Goal: Task Accomplishment & Management: Manage account settings

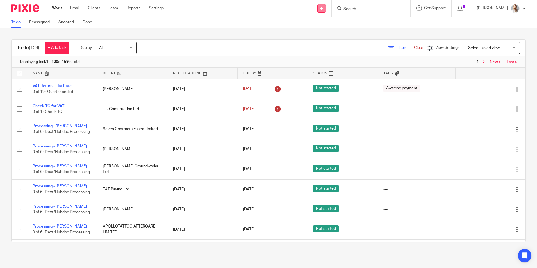
click at [324, 8] on icon at bounding box center [321, 8] width 3 height 3
click at [316, 34] on link "Create task" at bounding box center [328, 34] width 39 height 8
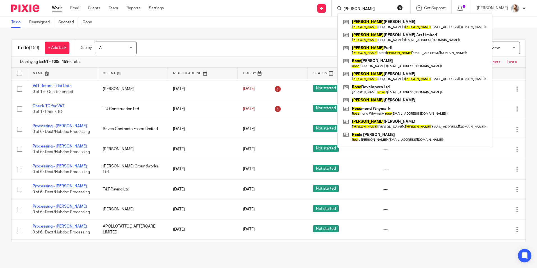
drag, startPoint x: 364, startPoint y: 9, endPoint x: 319, endPoint y: 9, distance: 44.4
click at [325, 9] on div "Send new email Create task Add client Request signature ross Ross Baines Ross B…" at bounding box center [354, 8] width 365 height 17
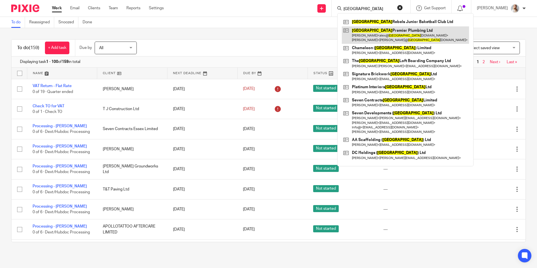
type input "essex"
click at [357, 33] on link at bounding box center [405, 34] width 127 height 17
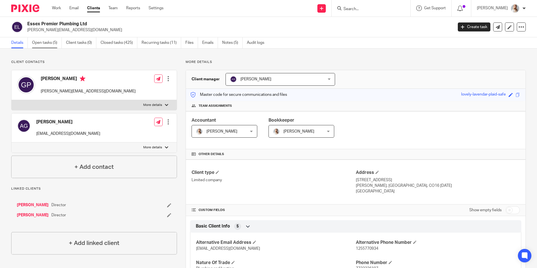
click at [55, 48] on div "Details Open tasks (5) Client tasks (0) Closed tasks (425) Recurring tasks (11)…" at bounding box center [268, 42] width 537 height 11
click at [50, 47] on link "Open tasks (5)" at bounding box center [47, 42] width 30 height 11
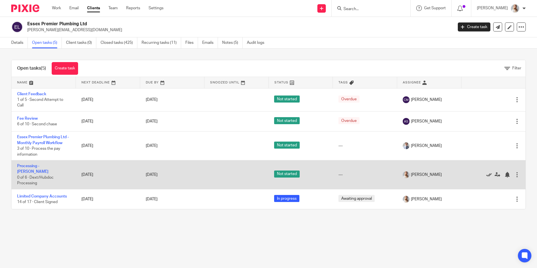
click at [487, 172] on icon at bounding box center [490, 175] width 6 height 6
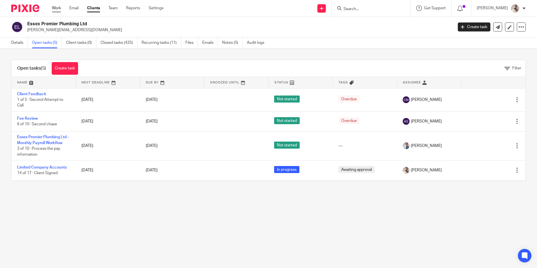
click at [55, 8] on link "Work" at bounding box center [56, 8] width 9 height 6
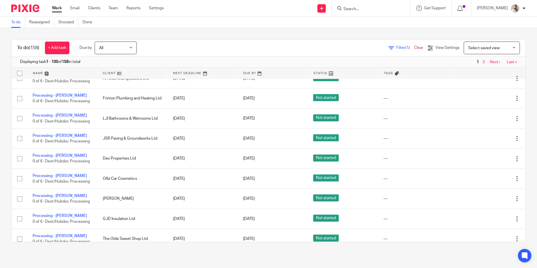
scroll to position [225, 0]
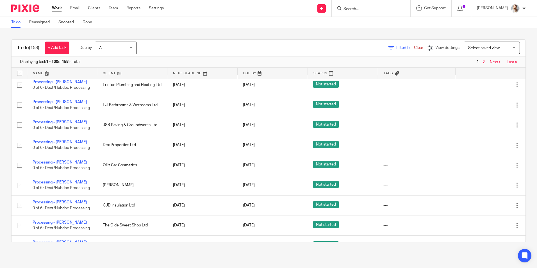
click at [61, 64] on link "Processing - [PERSON_NAME]" at bounding box center [60, 62] width 54 height 4
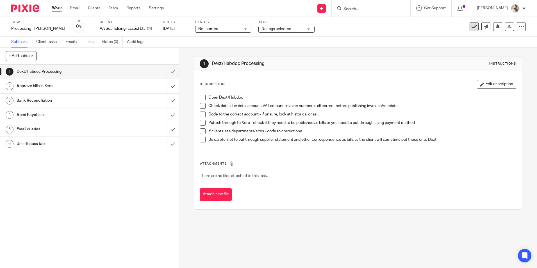
click at [470, 26] on button at bounding box center [474, 26] width 9 height 9
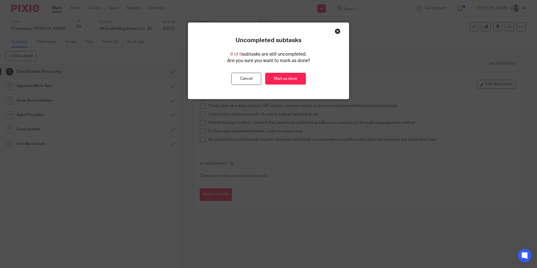
drag, startPoint x: 276, startPoint y: 78, endPoint x: 331, endPoint y: 88, distance: 56.6
click at [276, 78] on link "Mark as done" at bounding box center [285, 79] width 41 height 12
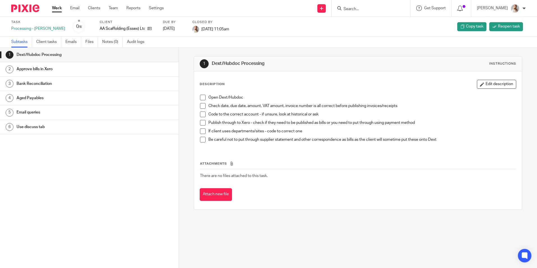
click at [54, 8] on link "Work" at bounding box center [57, 8] width 10 height 6
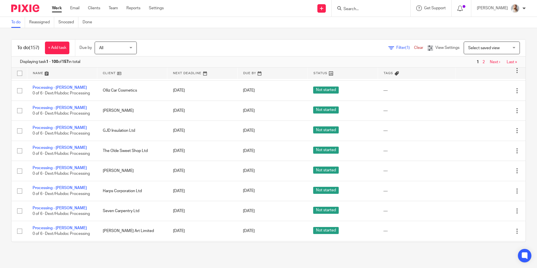
scroll to position [281, 0]
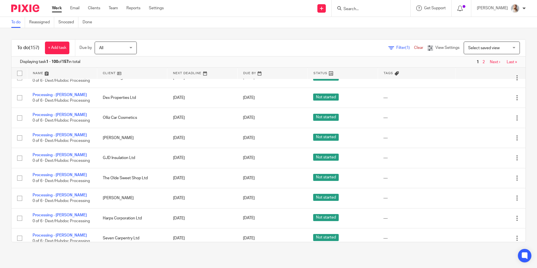
scroll to position [253, 0]
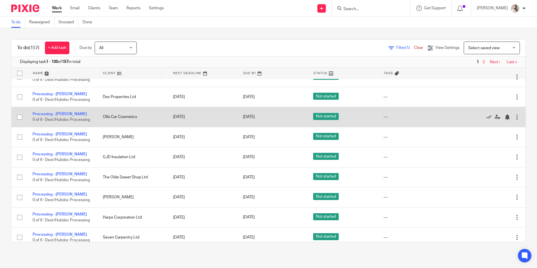
click at [56, 127] on td "Processing - Jordan 0 of 6 · Dext/Hubdoc Processing" at bounding box center [62, 117] width 70 height 20
click at [54, 116] on link "Processing - [PERSON_NAME]" at bounding box center [60, 114] width 54 height 4
